Goal: Task Accomplishment & Management: Use online tool/utility

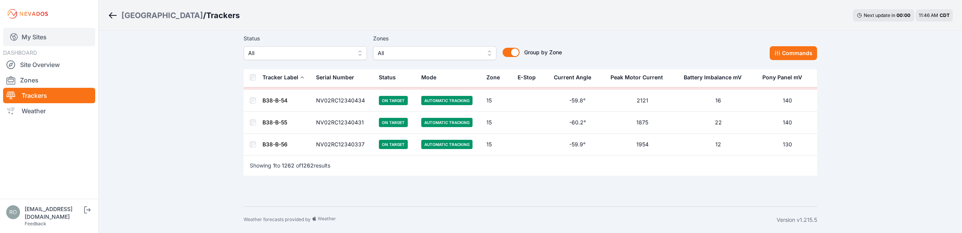
scroll to position [27884, 0]
click at [40, 40] on link "My Sites" at bounding box center [49, 37] width 92 height 19
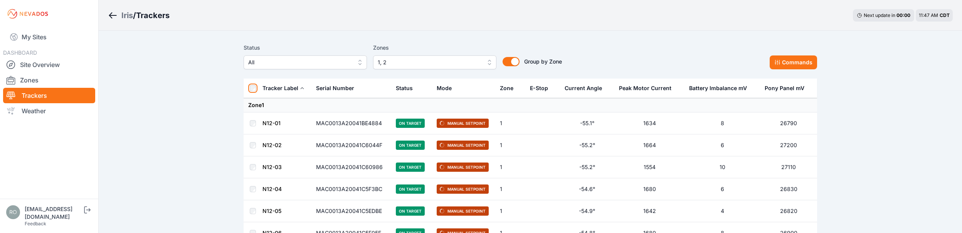
click at [254, 90] on th at bounding box center [253, 89] width 19 height 20
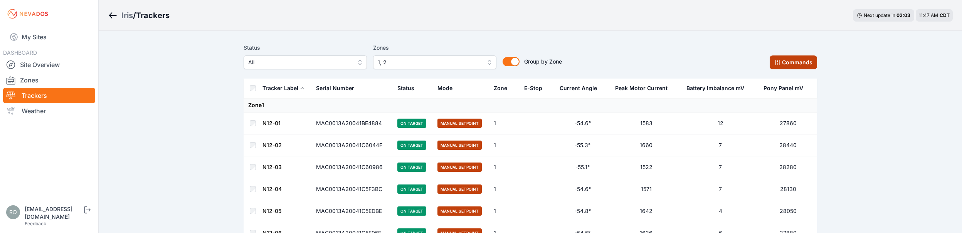
click at [792, 64] on button "Commands" at bounding box center [793, 63] width 47 height 14
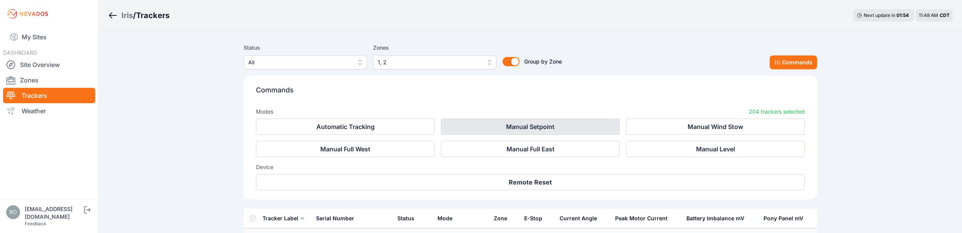
click at [494, 129] on button "Manual Setpoint" at bounding box center [530, 127] width 179 height 16
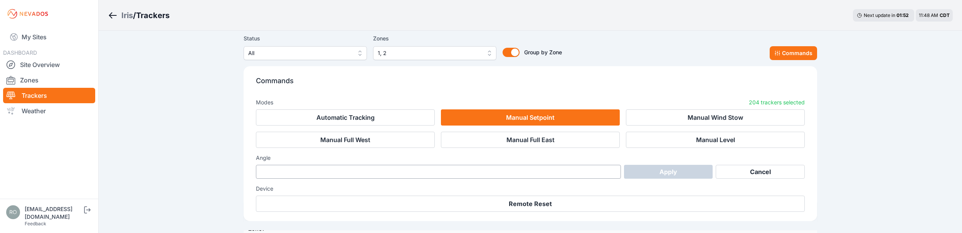
scroll to position [39, 0]
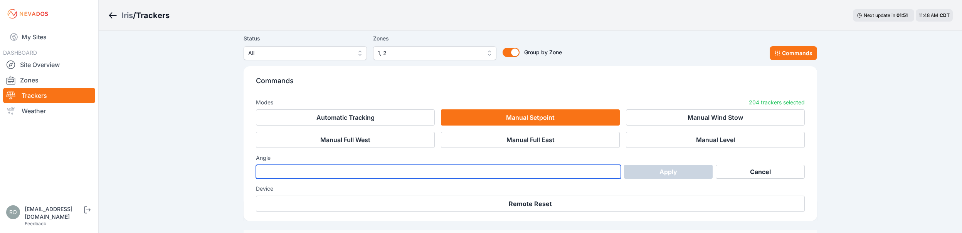
click at [319, 172] on input "number" at bounding box center [438, 172] width 365 height 14
type input "**"
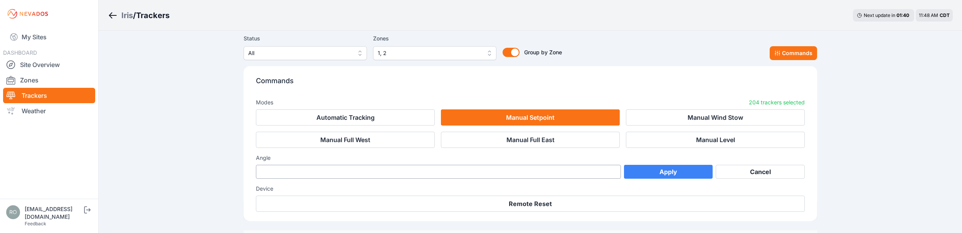
click at [668, 172] on button "Apply" at bounding box center [668, 172] width 89 height 14
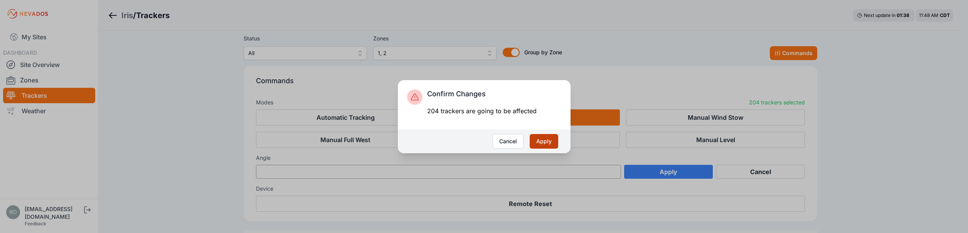
click at [547, 138] on button "Apply" at bounding box center [544, 141] width 29 height 15
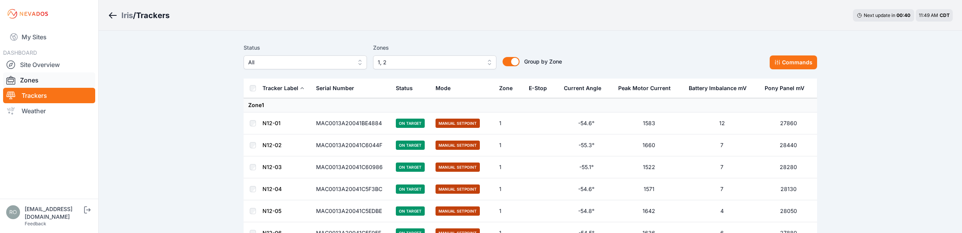
click at [35, 83] on link "Zones" at bounding box center [49, 79] width 92 height 15
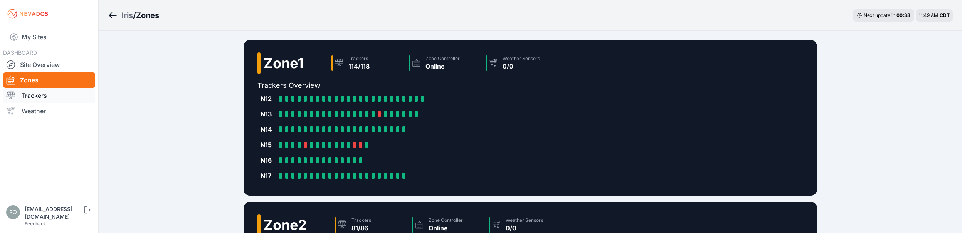
click at [33, 94] on link "Trackers" at bounding box center [49, 95] width 92 height 15
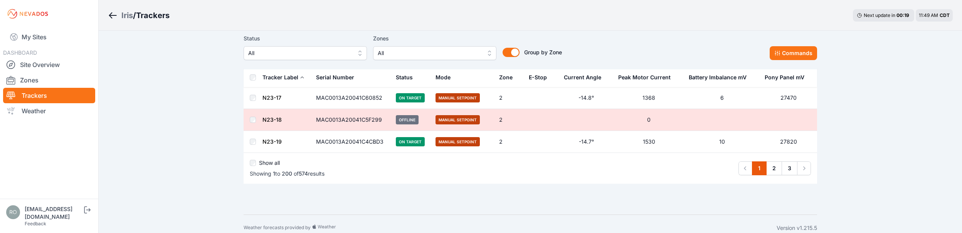
scroll to position [4376, 0]
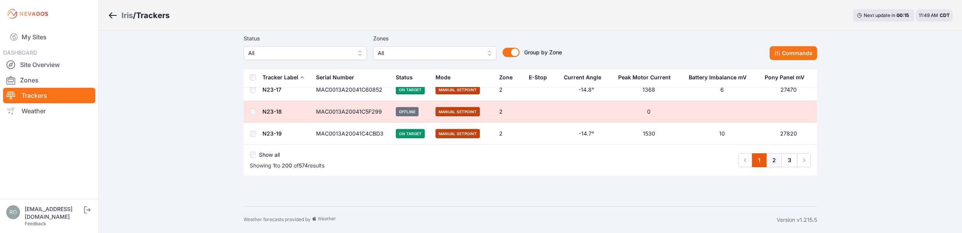
click at [775, 163] on link "2" at bounding box center [774, 160] width 16 height 14
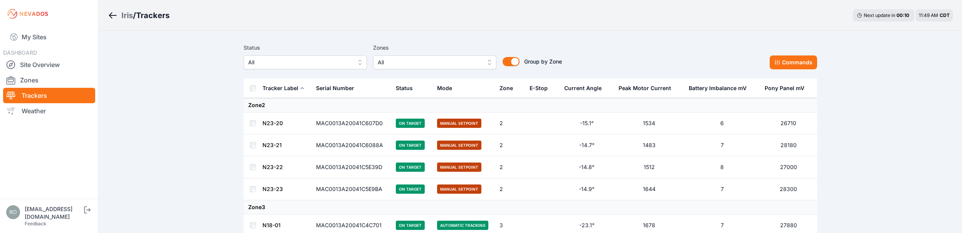
click at [489, 61] on button "All" at bounding box center [434, 63] width 123 height 14
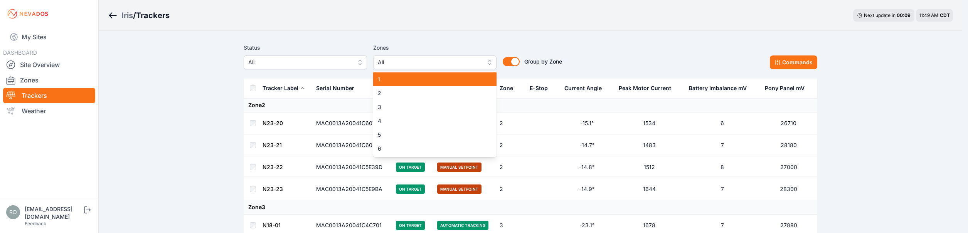
click at [471, 78] on span "1" at bounding box center [430, 80] width 105 height 8
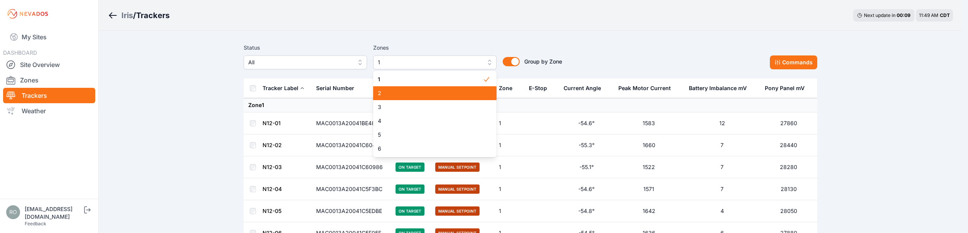
click at [476, 87] on div "2" at bounding box center [434, 93] width 123 height 14
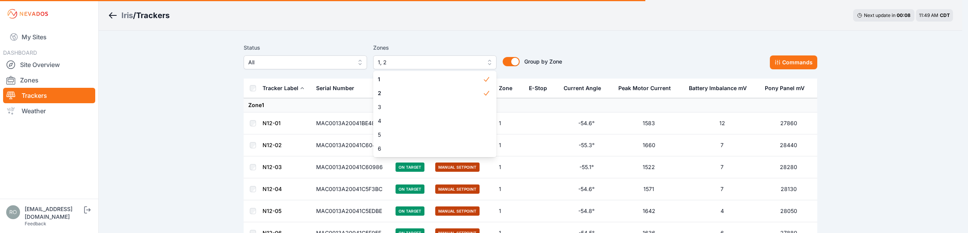
click at [599, 62] on div "Status All Zones 1, 2 1 2 3 4 5 6 Group by Zone Group by Zone Commands" at bounding box center [531, 56] width 574 height 26
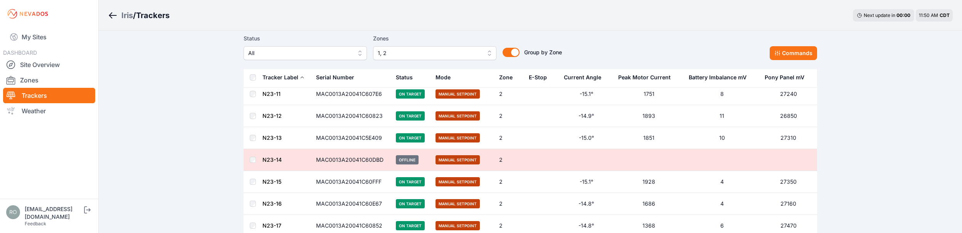
scroll to position [4376, 0]
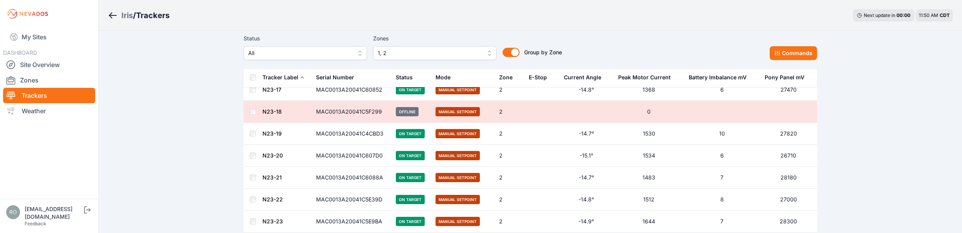
scroll to position [4415, 0]
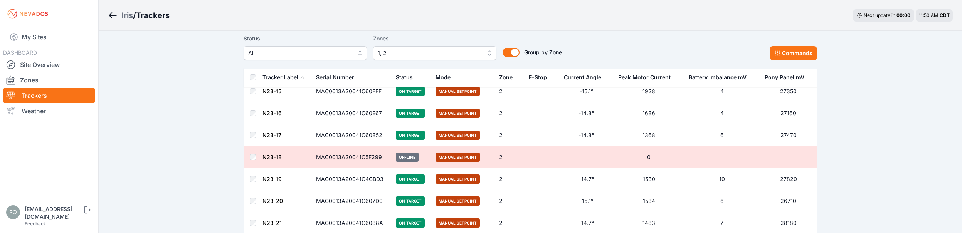
scroll to position [4299, 0]
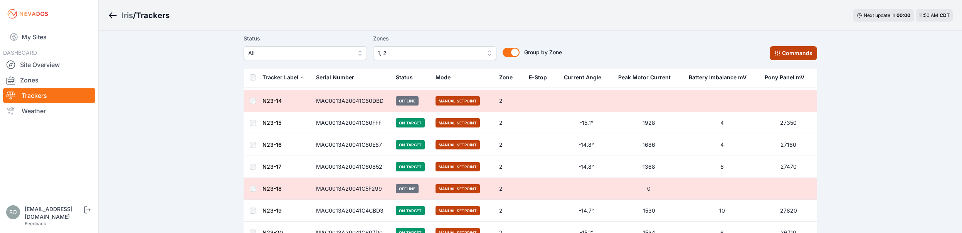
click at [796, 55] on button "Commands" at bounding box center [793, 53] width 47 height 14
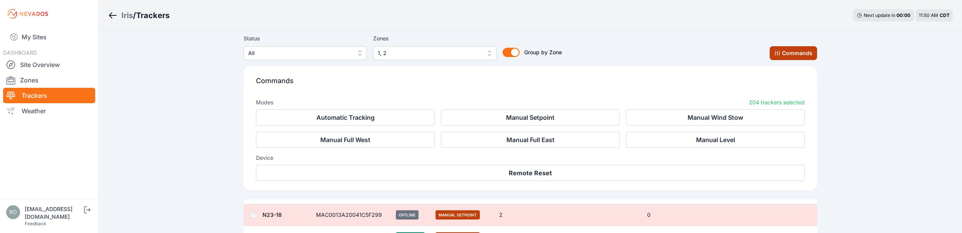
scroll to position [4429, 0]
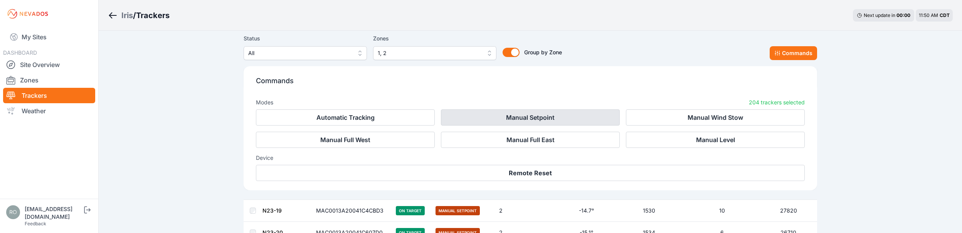
click at [531, 117] on button "Manual Setpoint" at bounding box center [530, 117] width 179 height 16
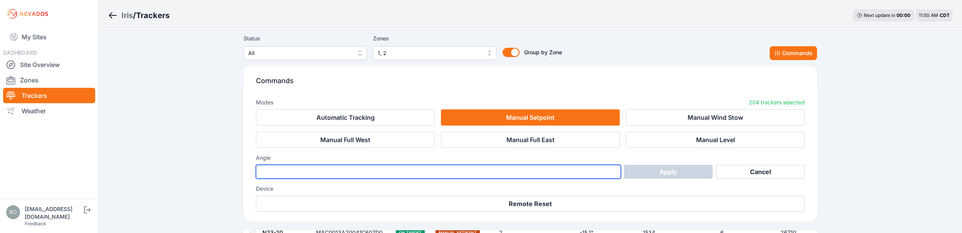
click at [326, 171] on input "number" at bounding box center [438, 172] width 365 height 14
type input "**"
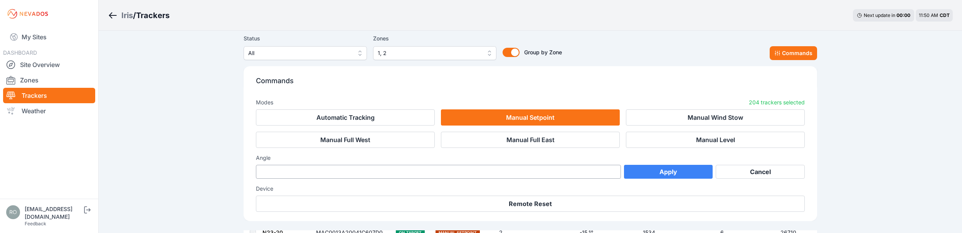
click at [662, 173] on button "Apply" at bounding box center [668, 172] width 89 height 14
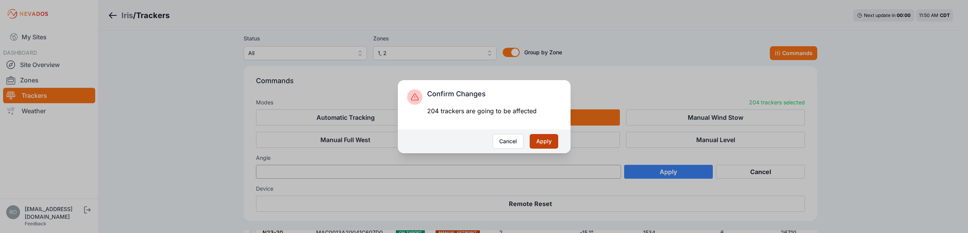
click at [546, 141] on button "Apply" at bounding box center [544, 141] width 29 height 15
